Goal: Ask a question

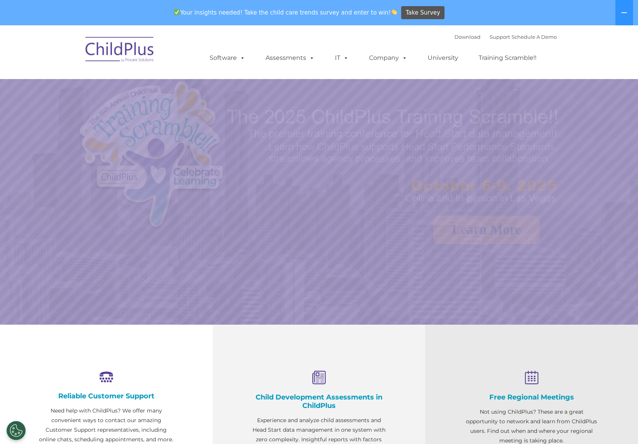
select select "MEDIUM"
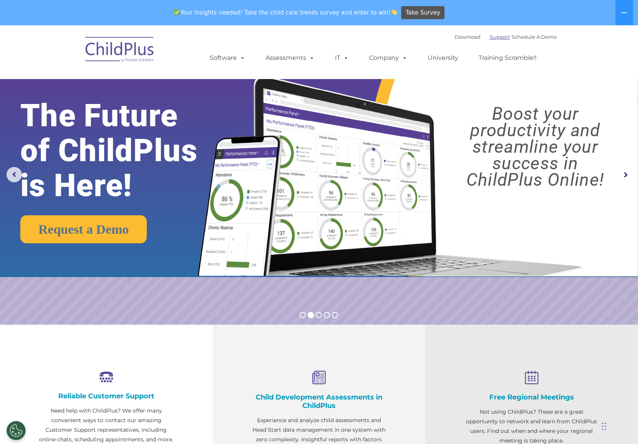
click at [492, 37] on link "Support" at bounding box center [500, 37] width 20 height 6
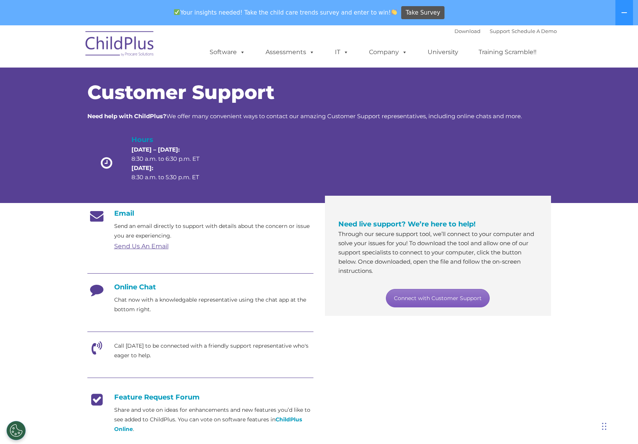
click at [455, 299] on link "Connect with Customer Support" at bounding box center [438, 298] width 104 height 18
